Goal: Task Accomplishment & Management: Check status

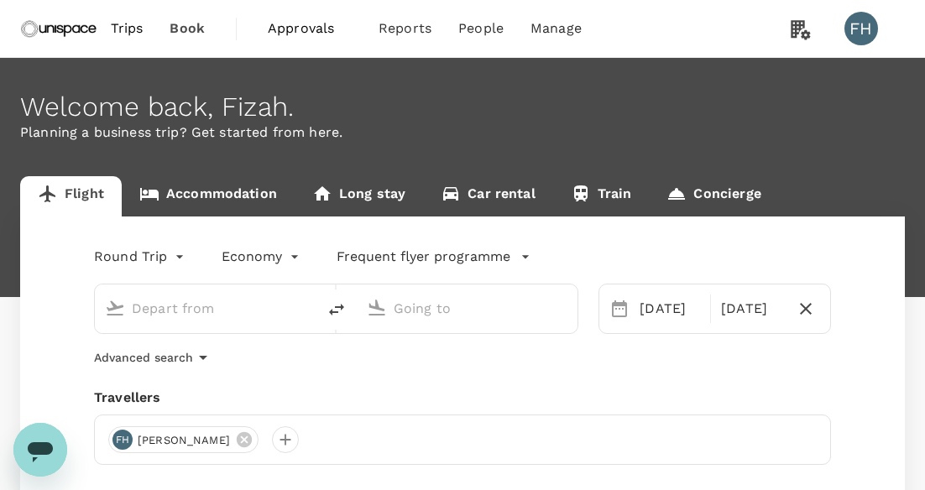
type input "[GEOGRAPHIC_DATA], [GEOGRAPHIC_DATA] (any)"
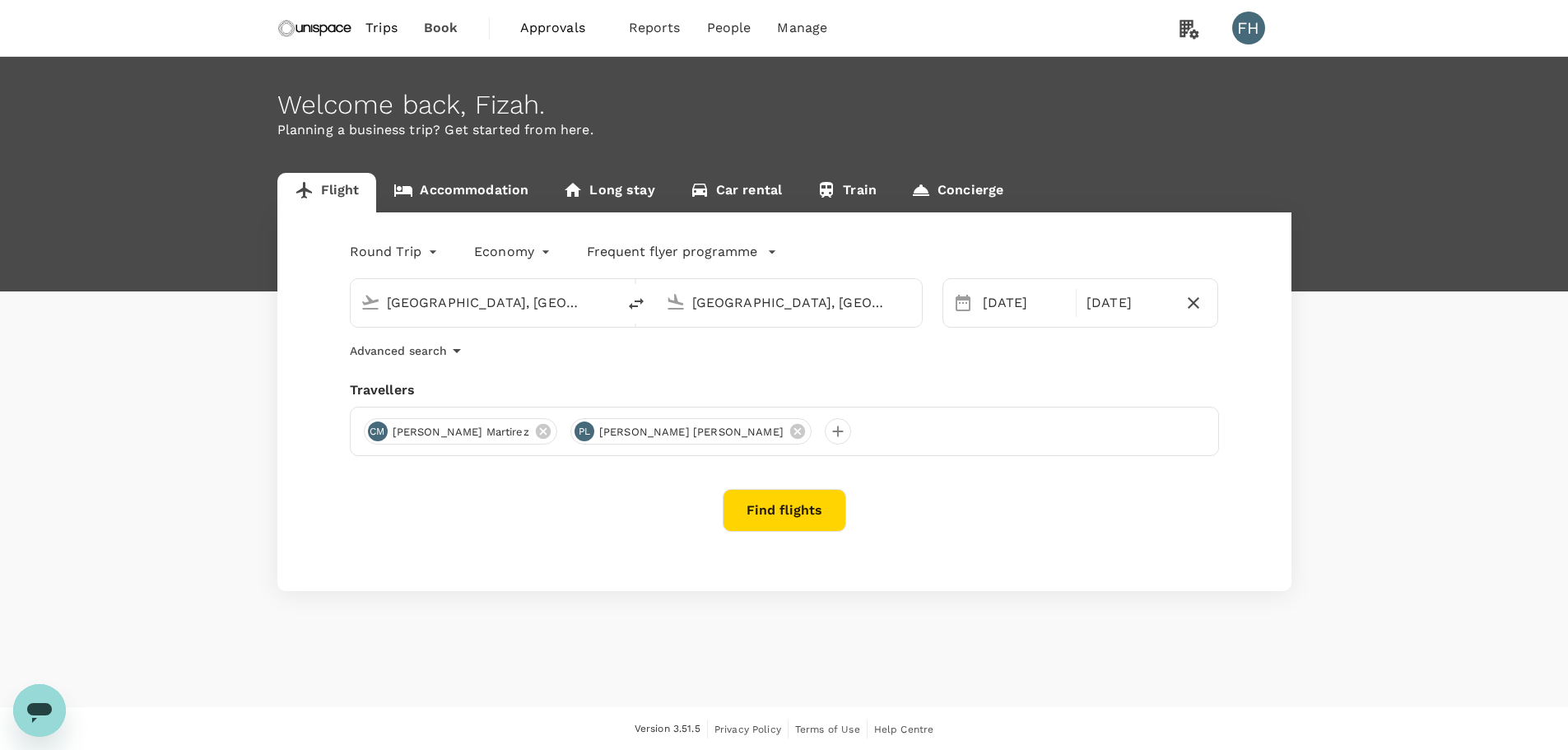
click at [555, 19] on span "Approvals" at bounding box center [561, 27] width 82 height 20
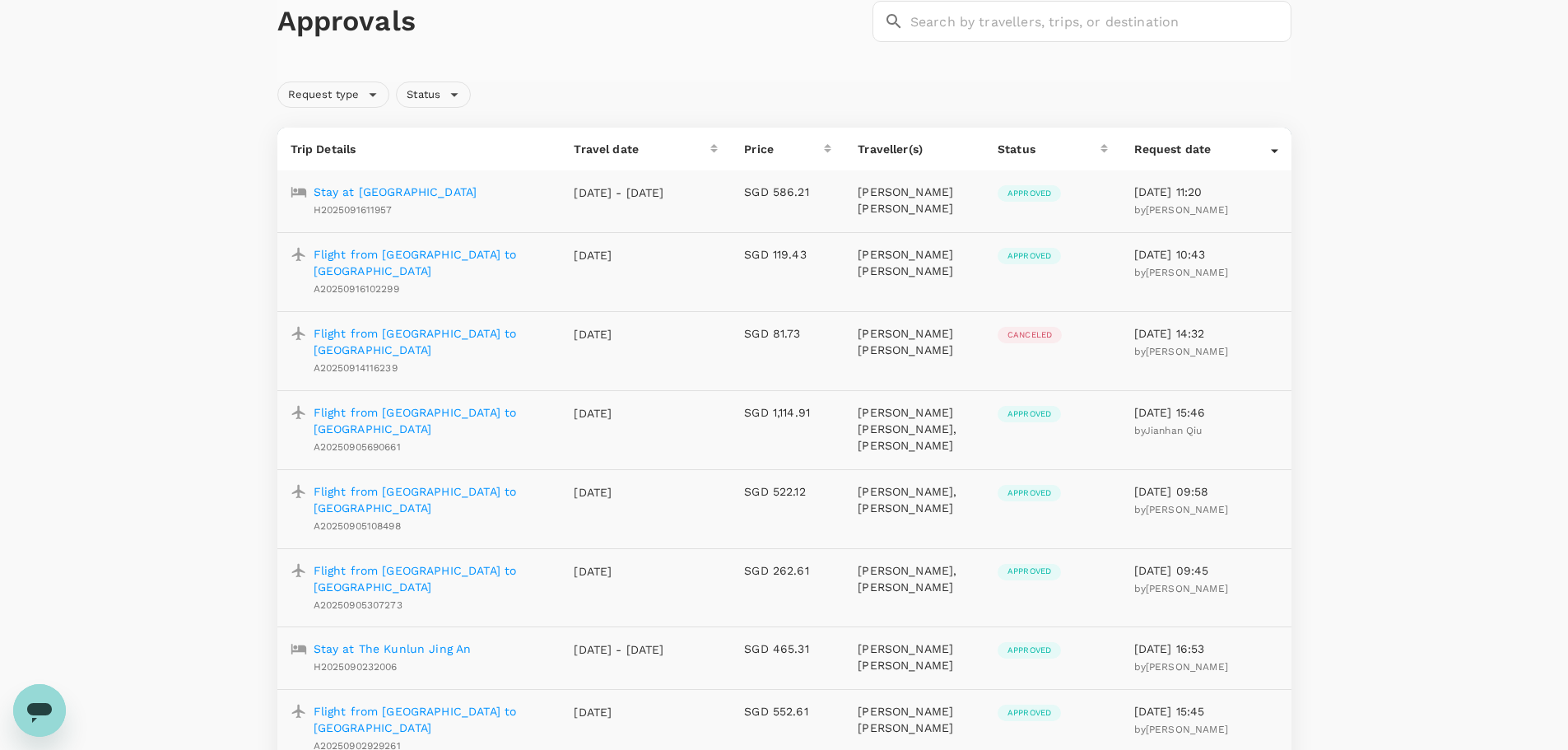
scroll to position [82, 0]
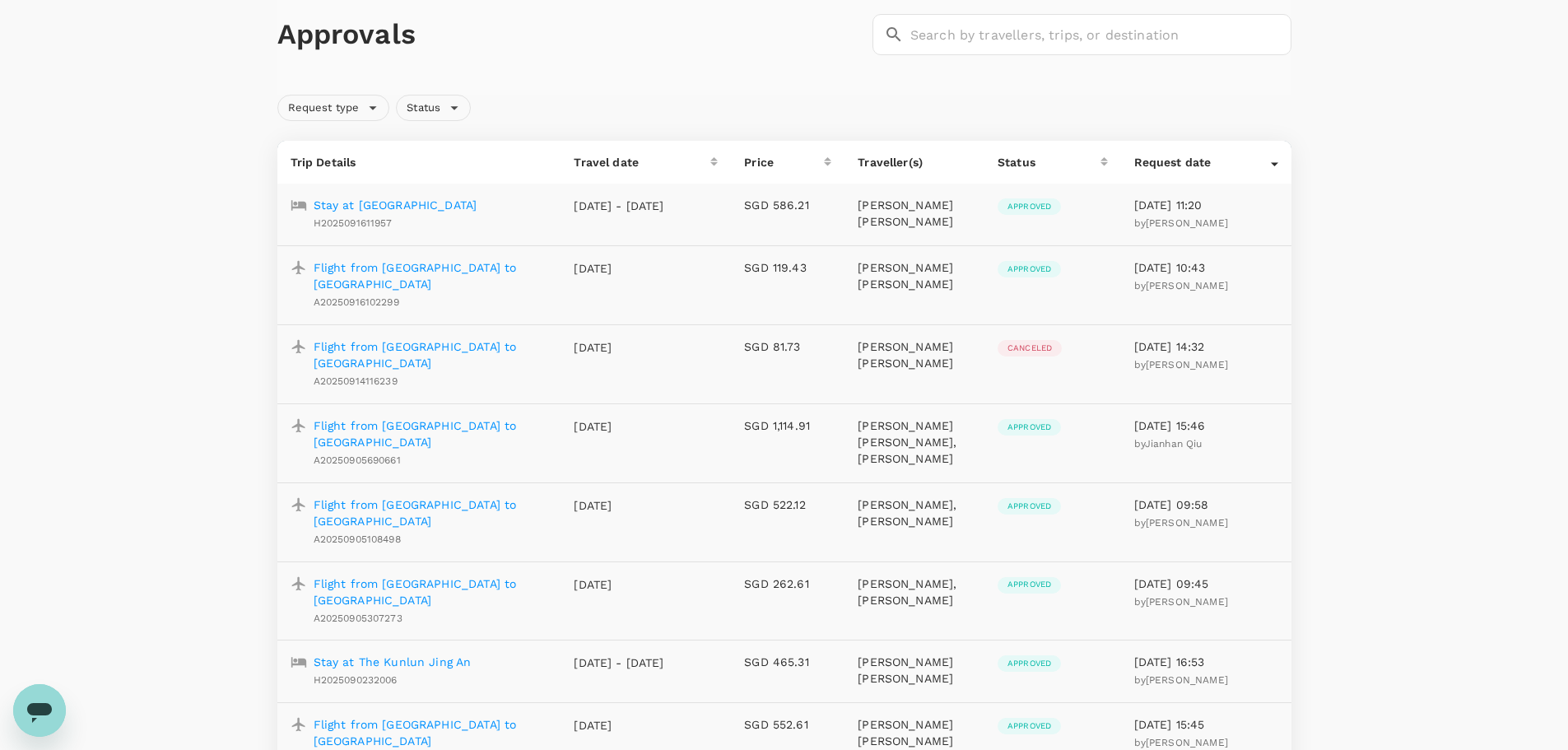
click at [487, 496] on p "Flight from [GEOGRAPHIC_DATA] to [GEOGRAPHIC_DATA]" at bounding box center [430, 513] width 234 height 33
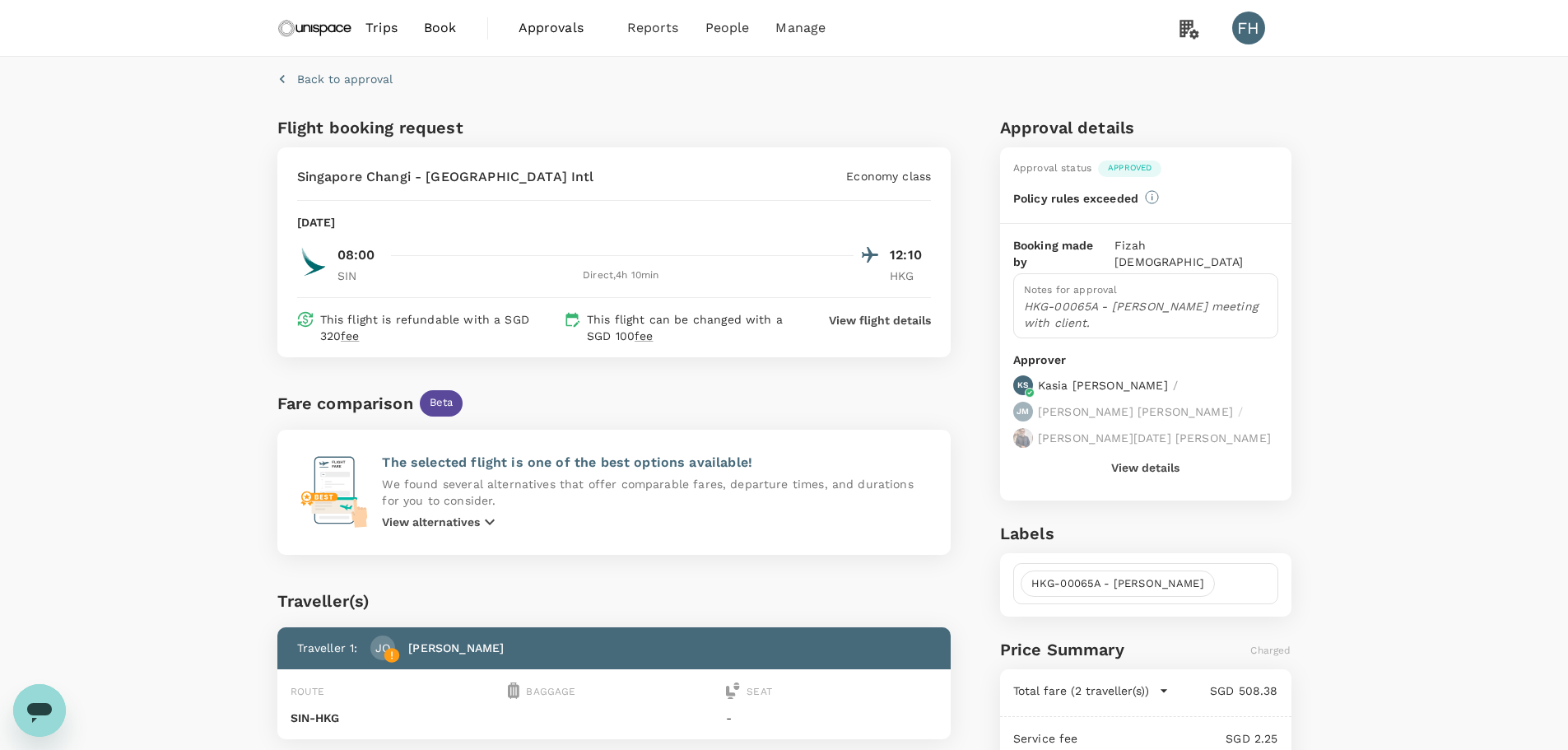
scroll to position [247, 0]
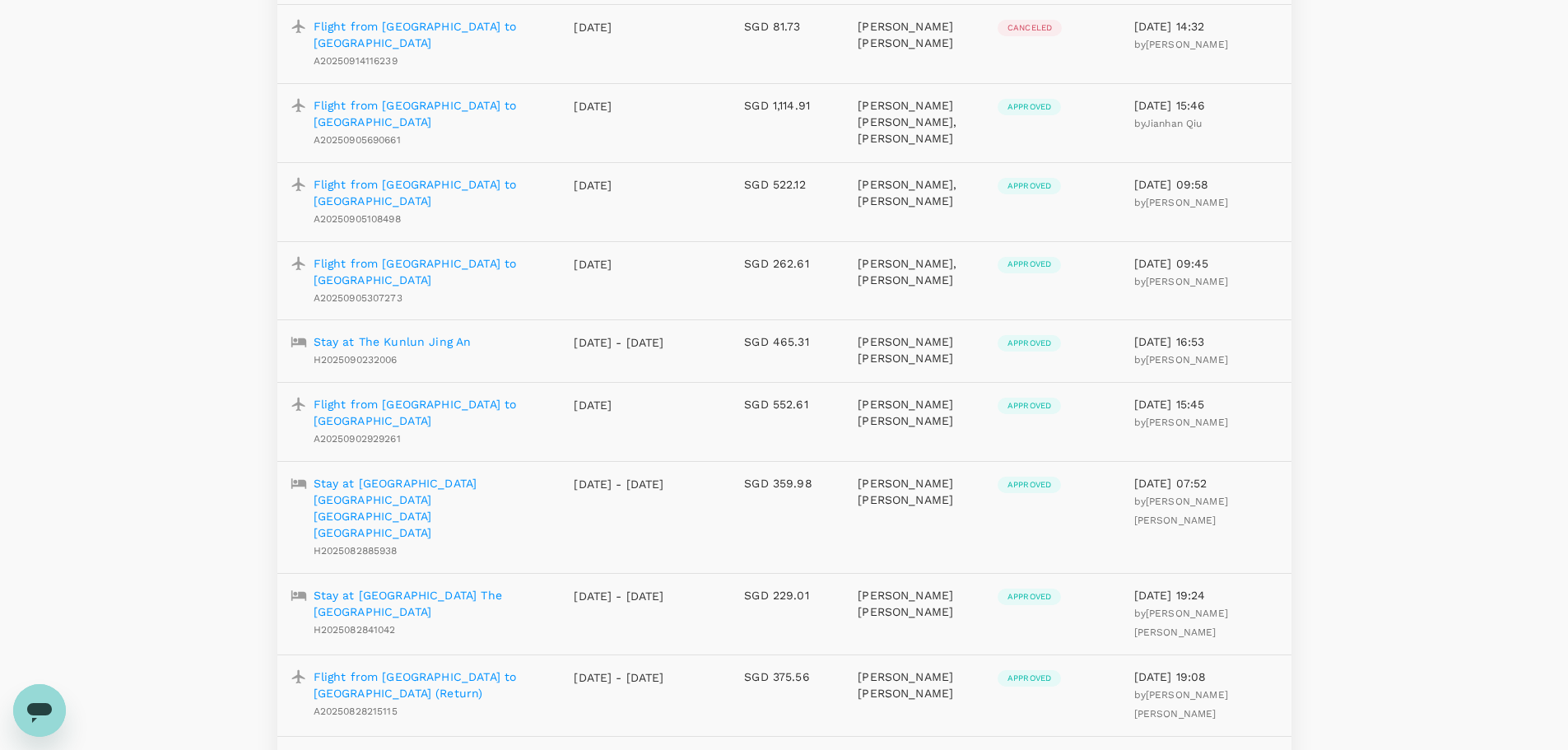
scroll to position [413, 0]
